Goal: Information Seeking & Learning: Learn about a topic

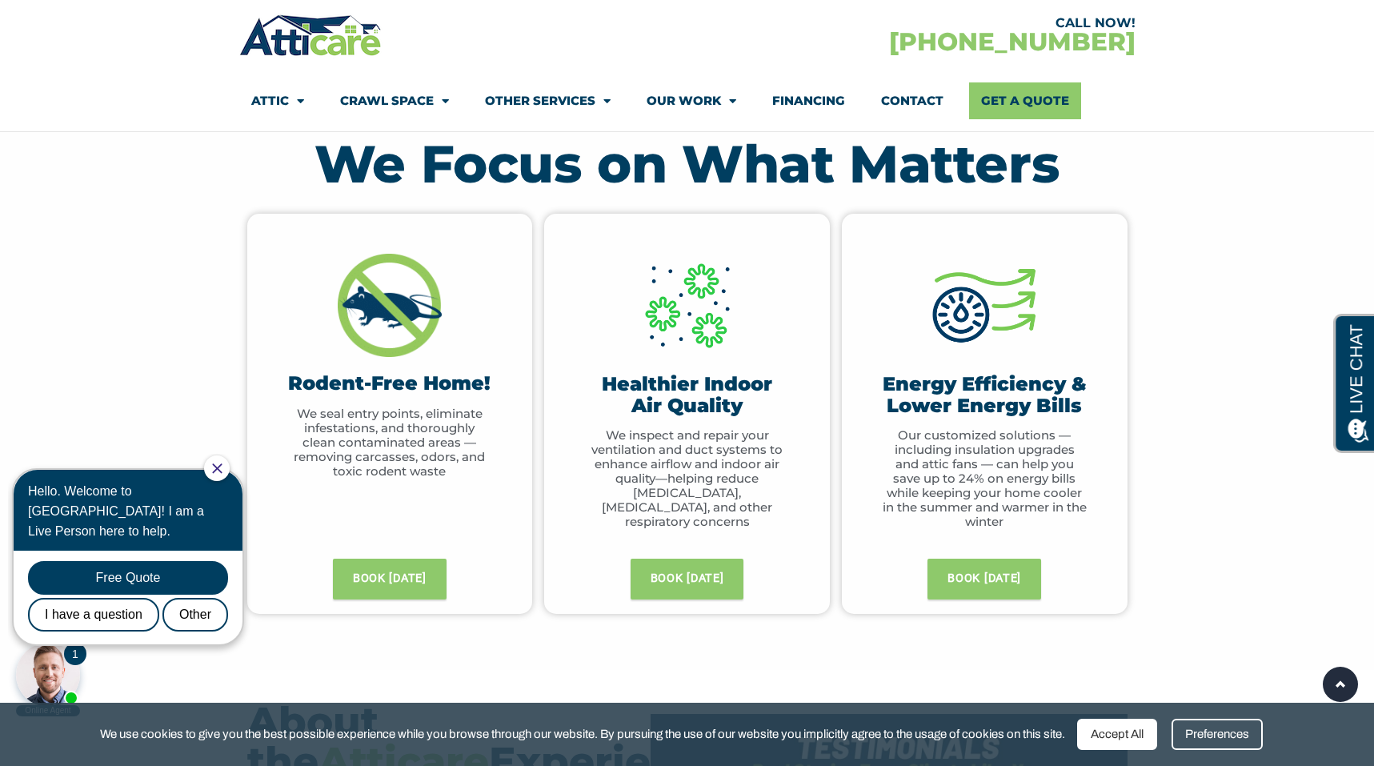
scroll to position [724, 0]
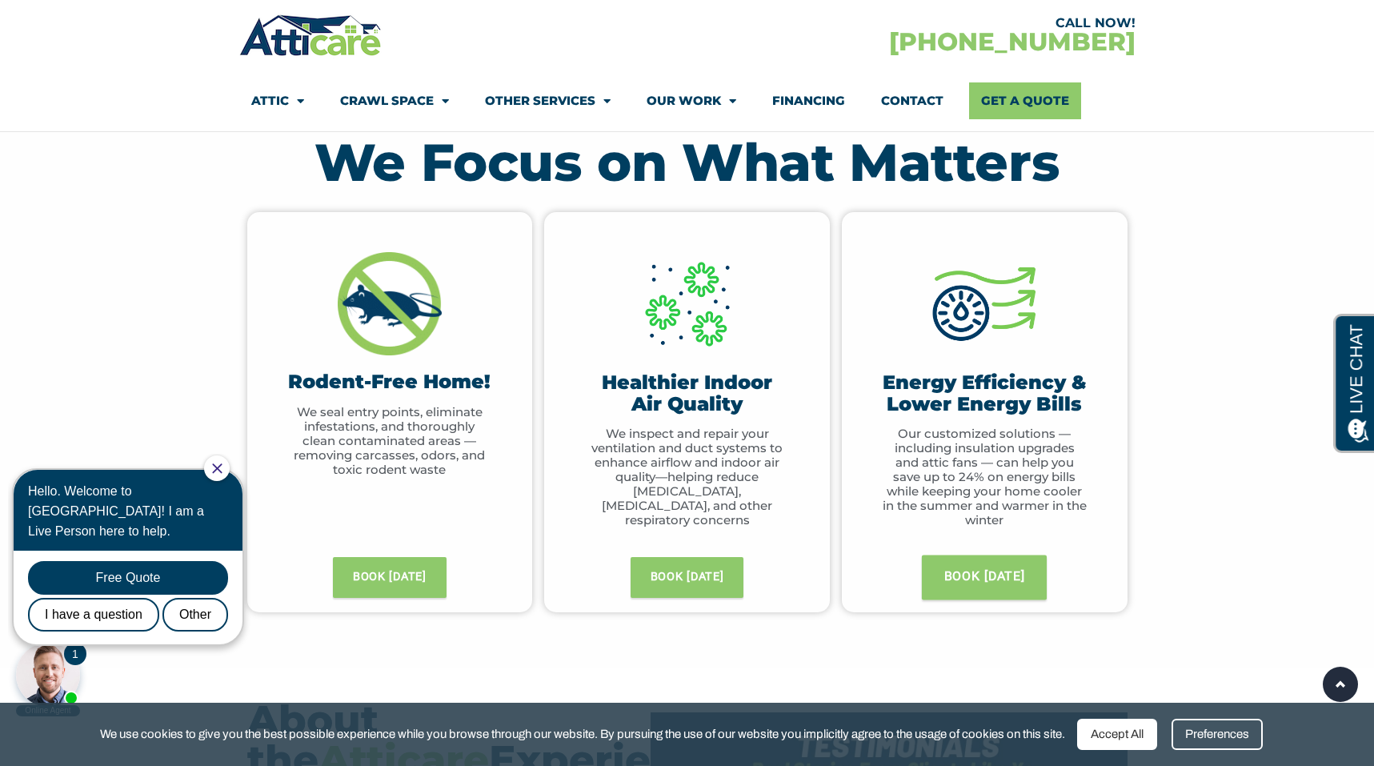
click at [976, 578] on span "BOOK TODAY" at bounding box center [984, 578] width 81 height 26
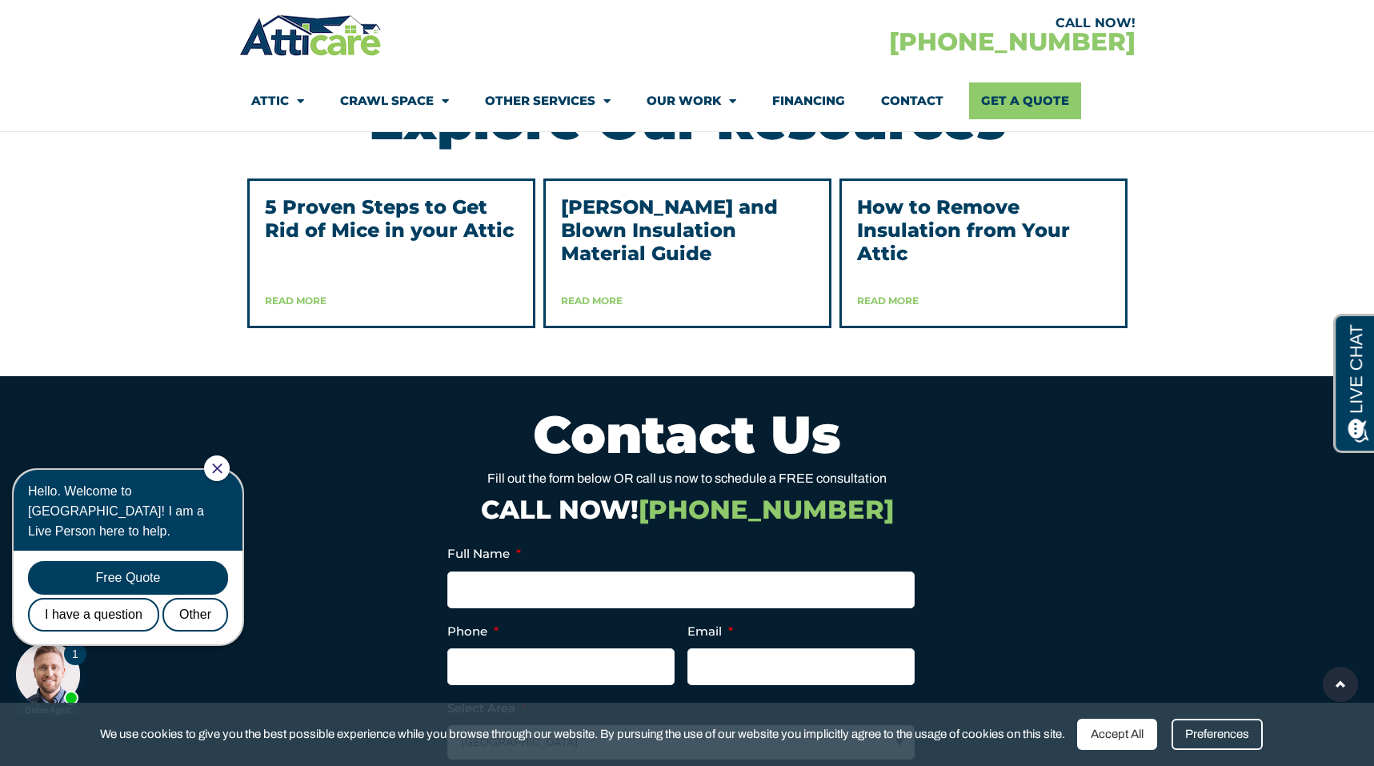
scroll to position [4118, 0]
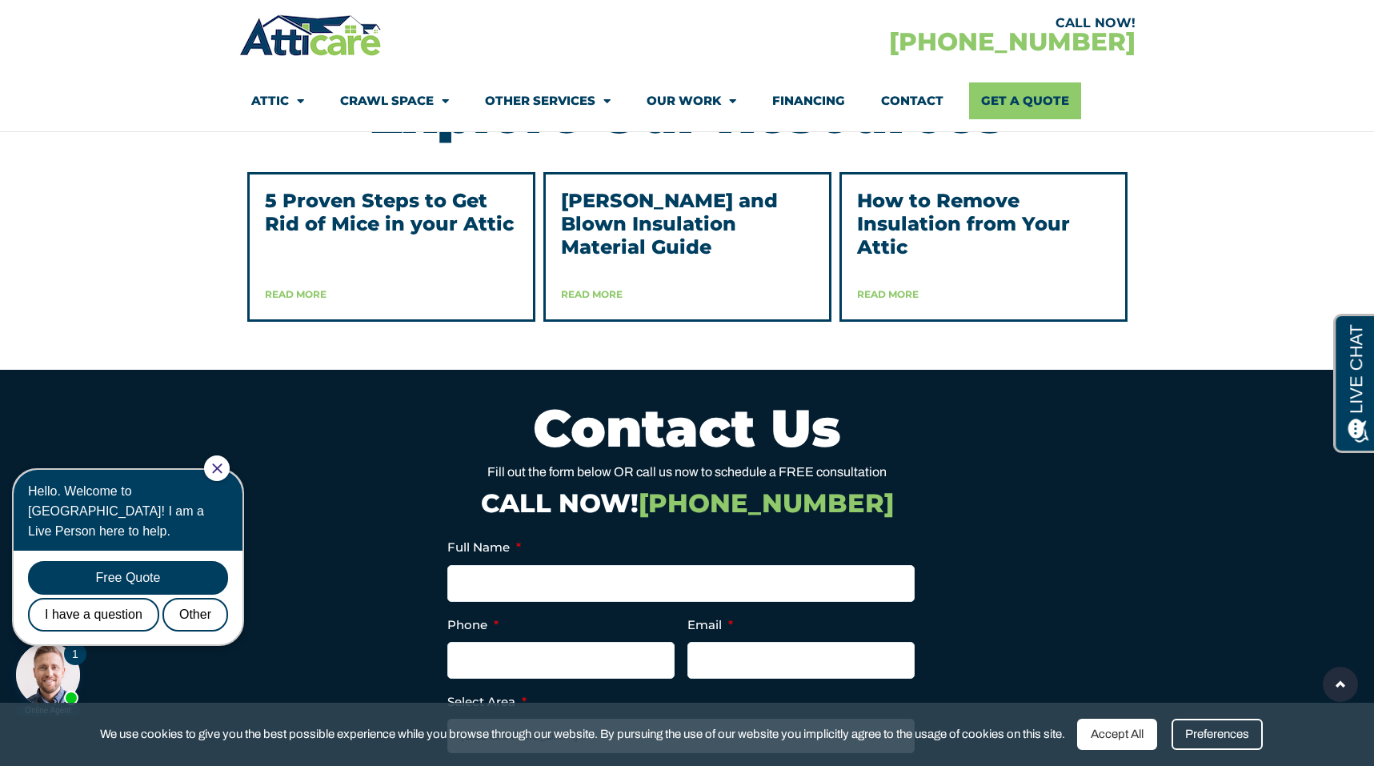
click at [704, 259] on link "[PERSON_NAME] and Blown Insulation Material Guide" at bounding box center [669, 224] width 217 height 70
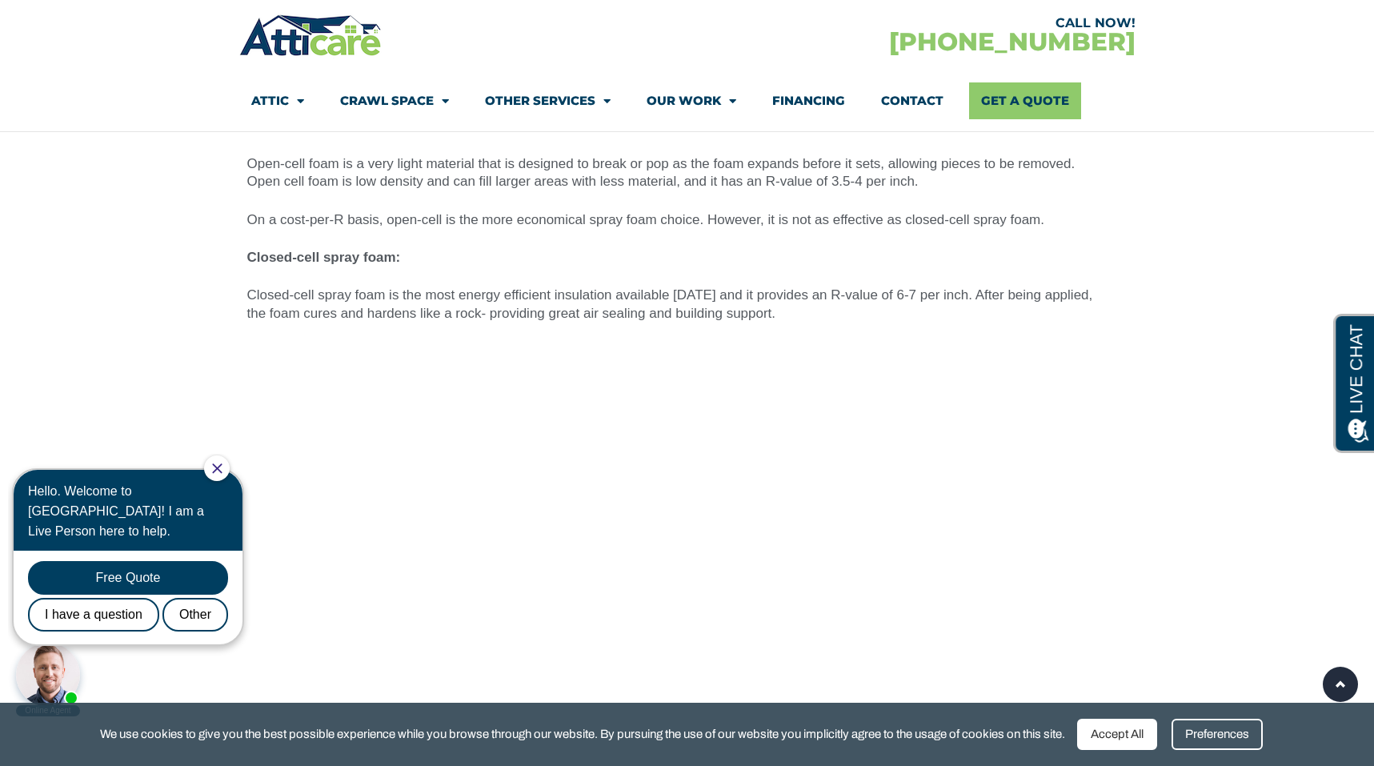
scroll to position [8129, 0]
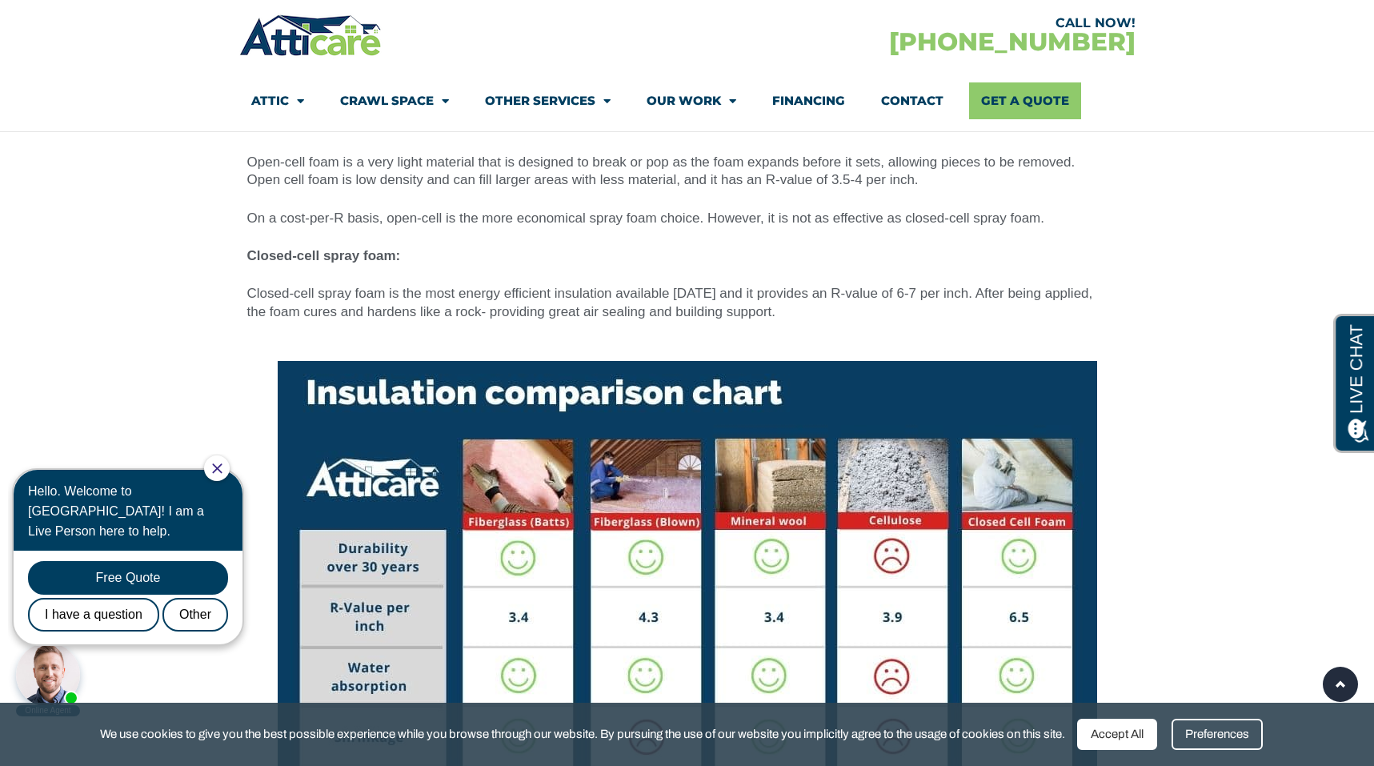
click at [791, 417] on img at bounding box center [688, 668] width 820 height 615
click at [1055, 419] on img at bounding box center [688, 668] width 820 height 615
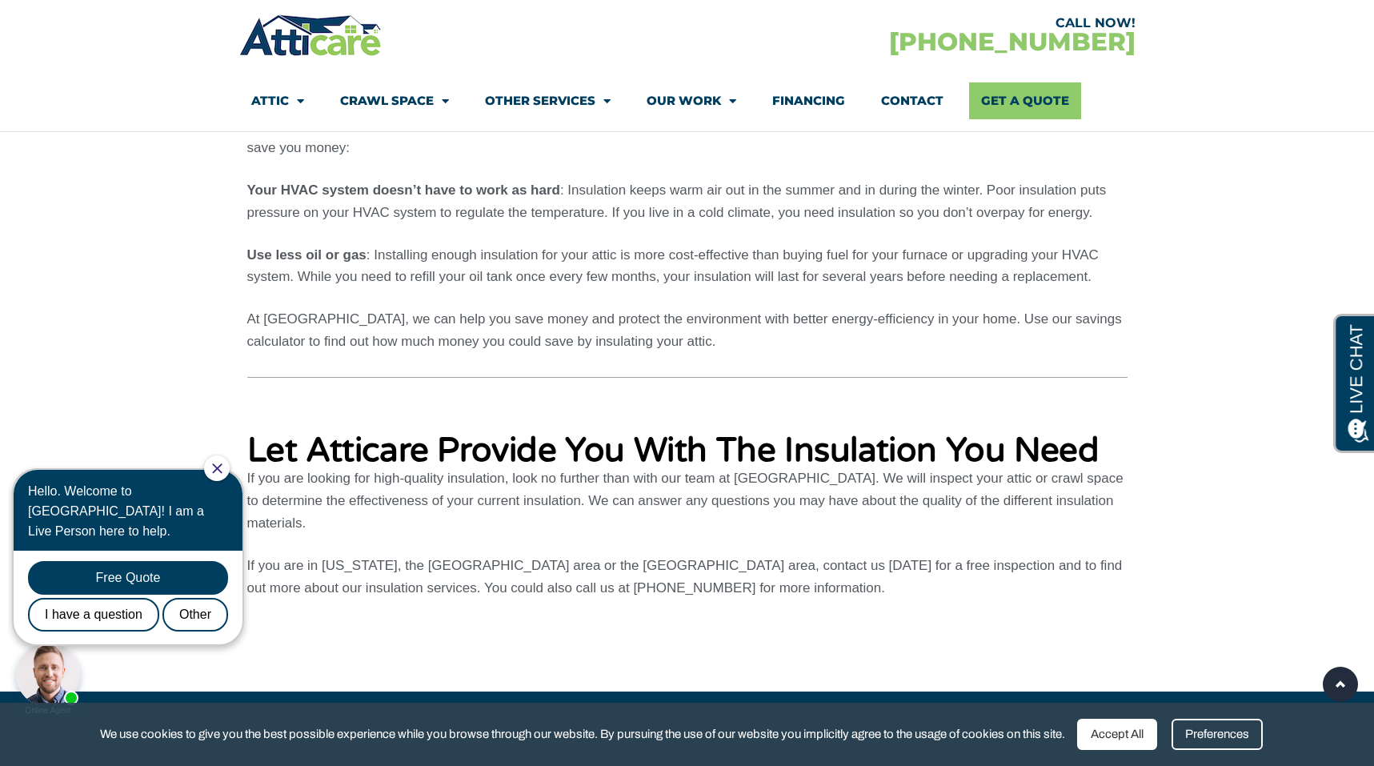
scroll to position [9951, 0]
